Goal: Task Accomplishment & Management: Complete application form

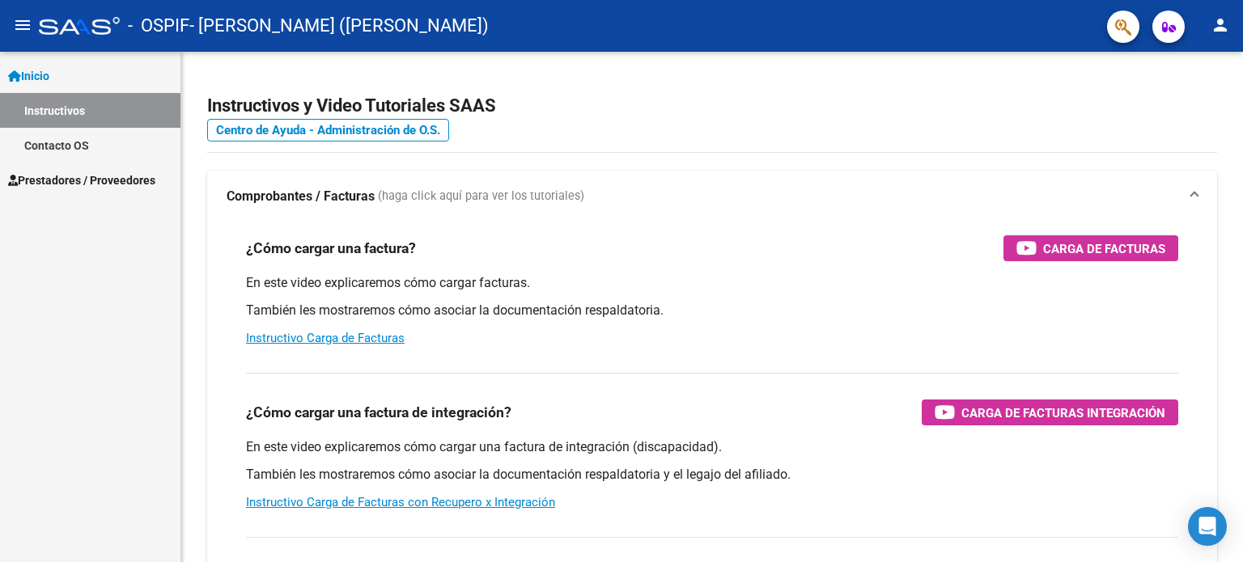
drag, startPoint x: 97, startPoint y: 199, endPoint x: 95, endPoint y: 185, distance: 14.0
click at [97, 198] on div "Inicio Instructivos Contacto OS Prestadores / Proveedores Facturas - Listado/Ca…" at bounding box center [90, 307] width 180 height 510
click at [94, 184] on span "Prestadores / Proveedores" at bounding box center [81, 180] width 147 height 18
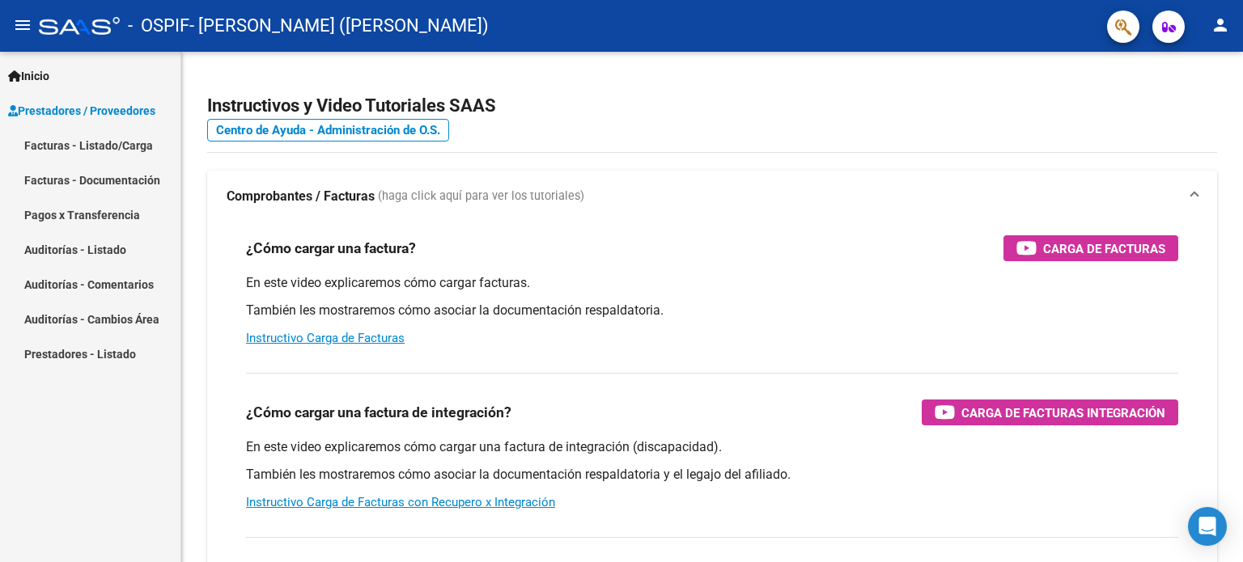
click at [142, 187] on link "Facturas - Documentación" at bounding box center [90, 180] width 180 height 35
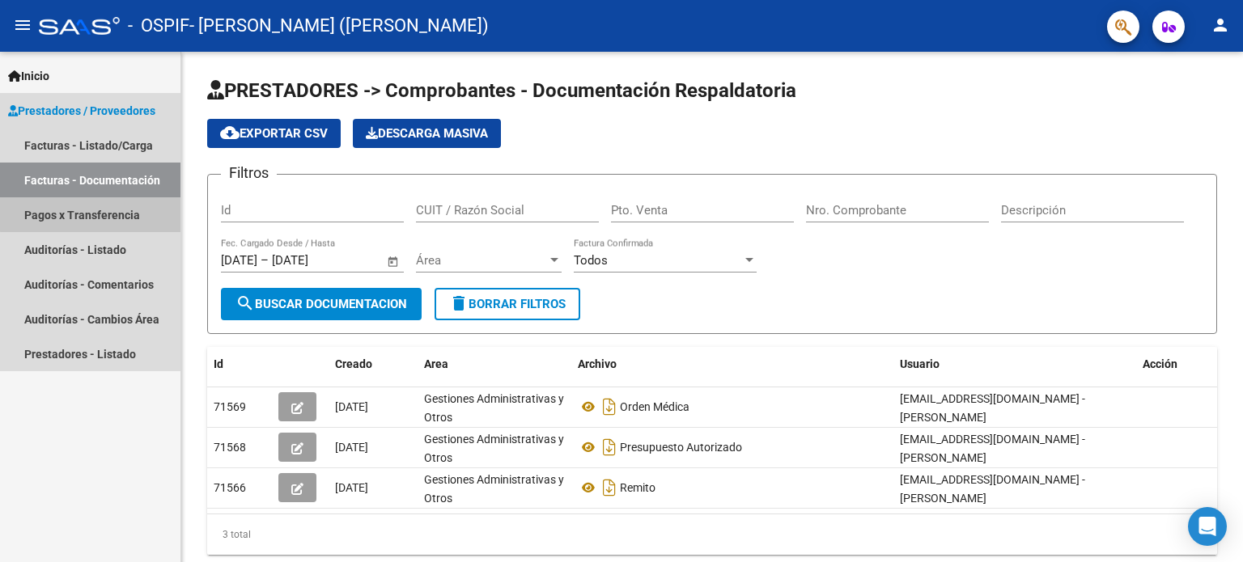
click at [127, 203] on link "Pagos x Transferencia" at bounding box center [90, 214] width 180 height 35
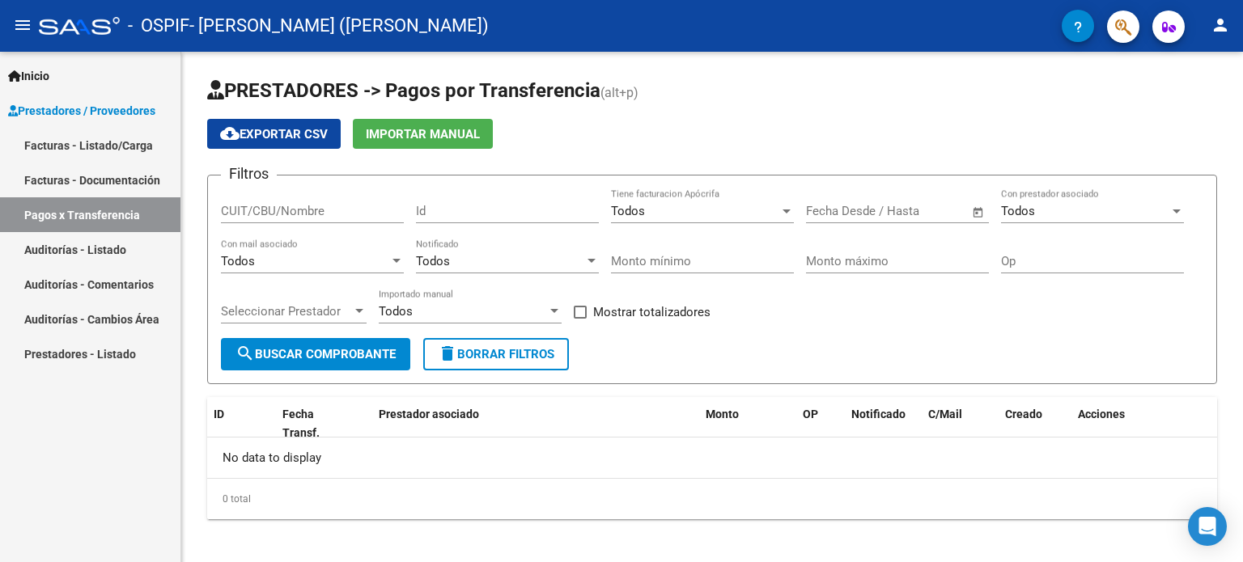
click at [116, 129] on link "Facturas - Listado/Carga" at bounding box center [90, 145] width 180 height 35
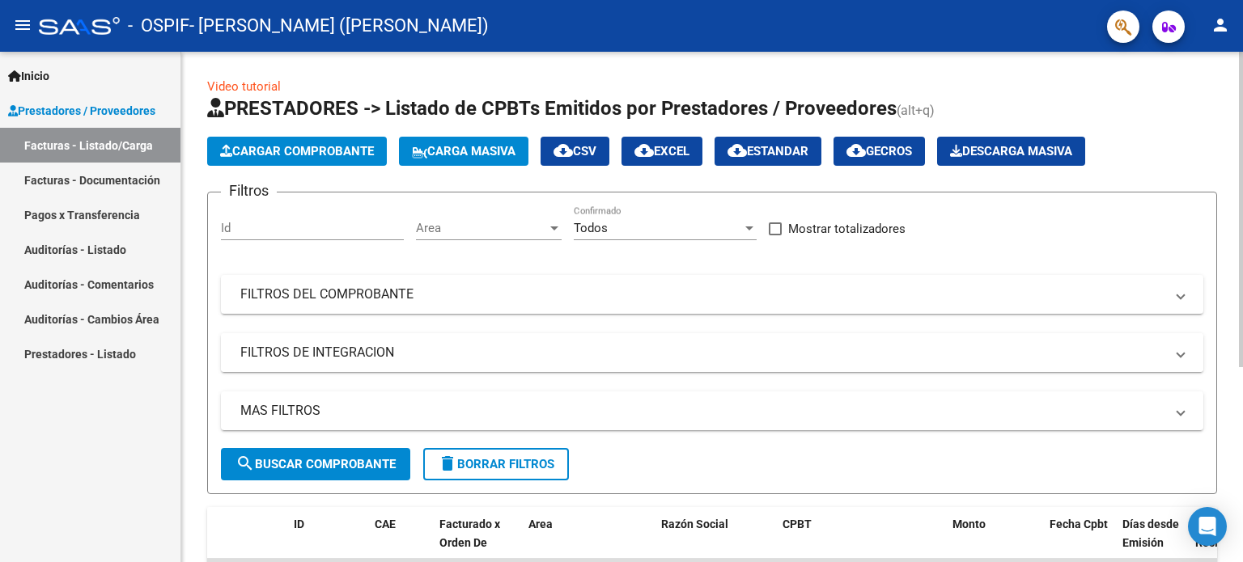
scroll to position [91, 0]
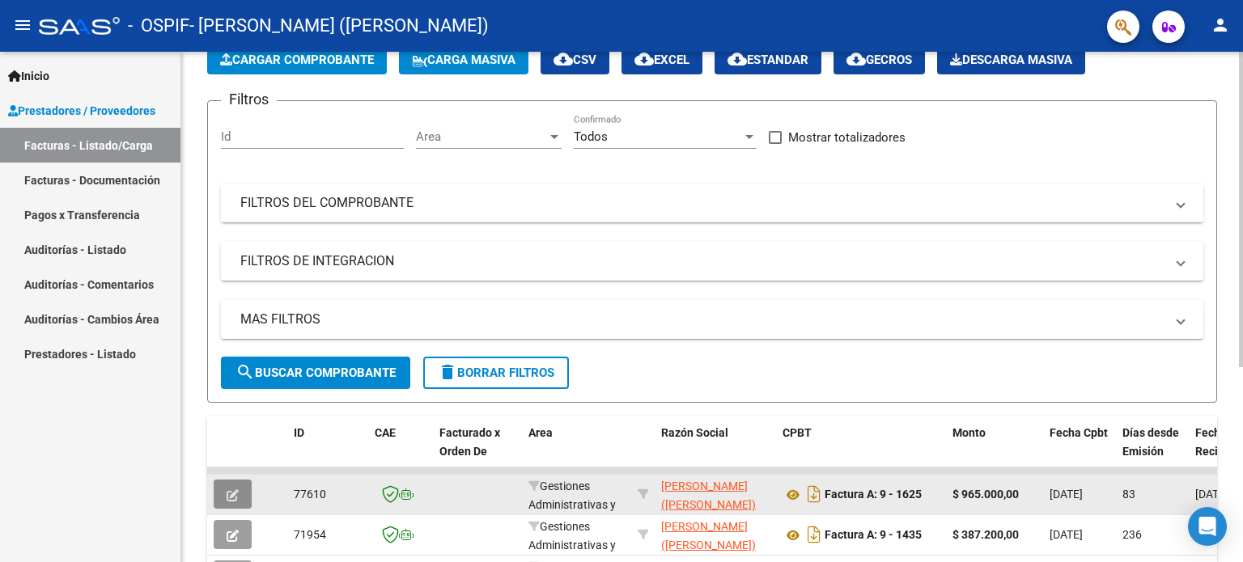
click at [235, 489] on icon "button" at bounding box center [233, 495] width 12 height 12
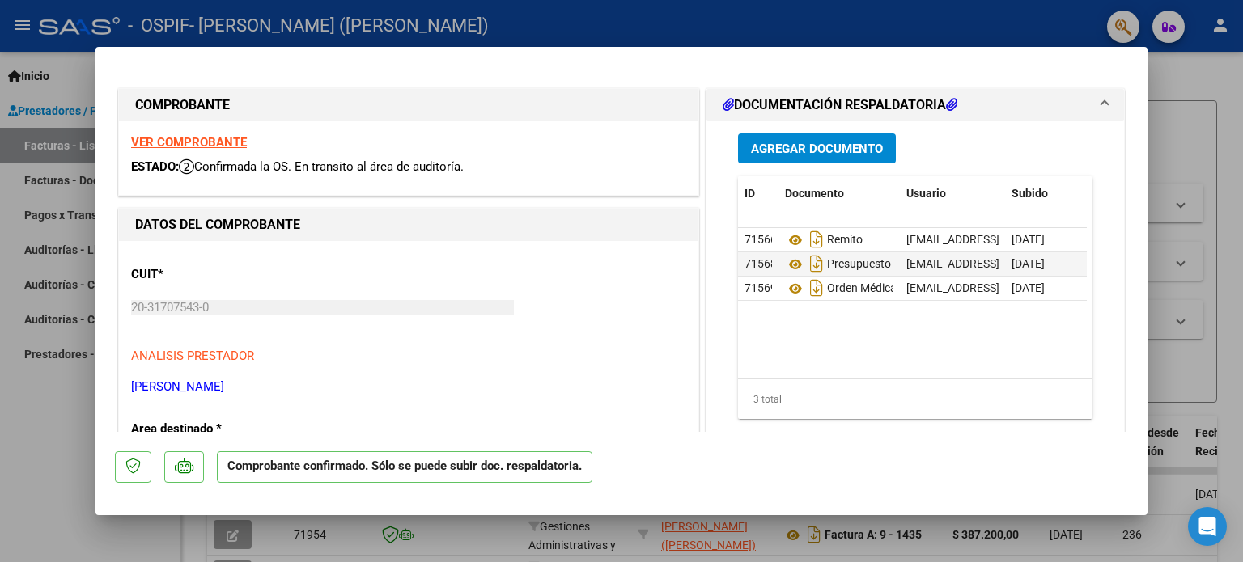
click at [1175, 100] on div at bounding box center [621, 281] width 1243 height 562
type input "$ 0,00"
